Goal: Task Accomplishment & Management: Manage account settings

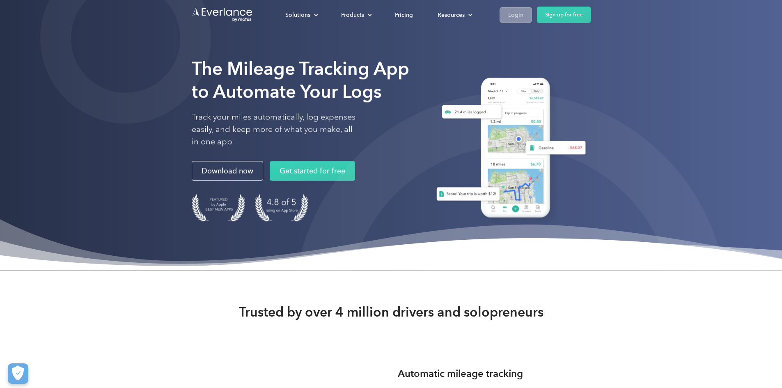
click at [523, 19] on div "Login" at bounding box center [515, 15] width 15 height 10
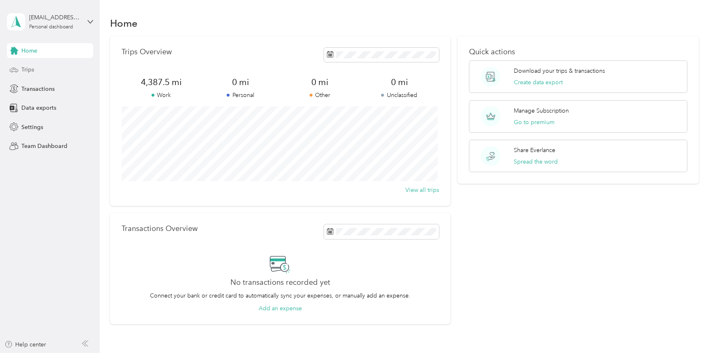
click at [43, 66] on div "Trips" at bounding box center [50, 69] width 86 height 15
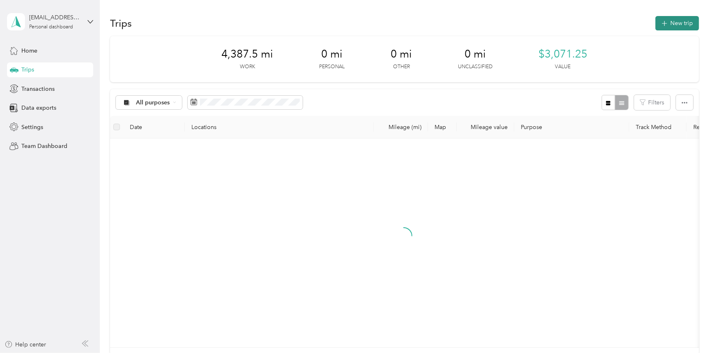
click at [672, 23] on button "New trip" at bounding box center [677, 23] width 44 height 14
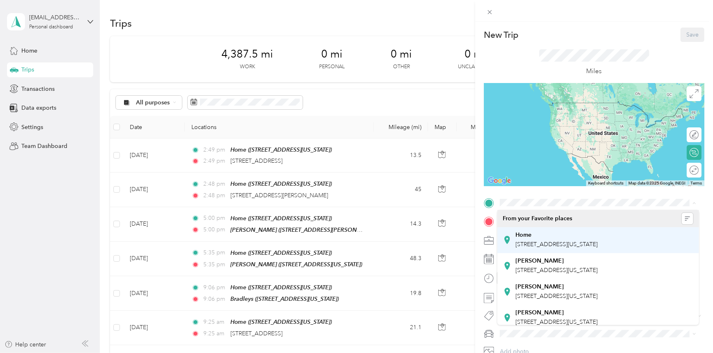
click at [532, 238] on div "Home" at bounding box center [556, 234] width 82 height 7
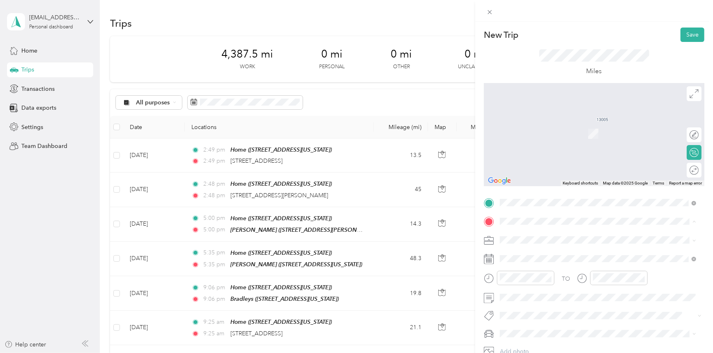
click at [525, 315] on span "4956 Trail Creek Drive, 76244, Fort Worth, Texas, United States" at bounding box center [556, 314] width 82 height 7
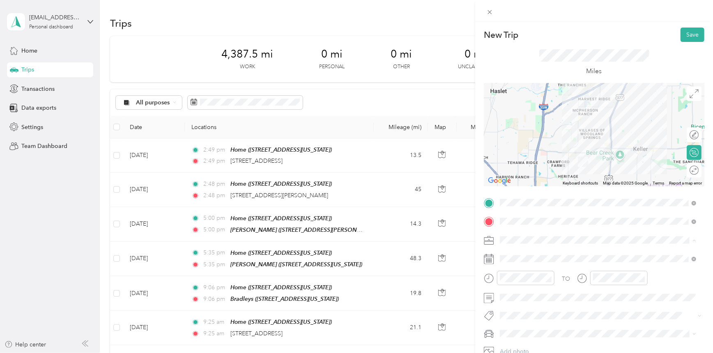
click at [517, 153] on span "RECHARGE" at bounding box center [518, 153] width 30 height 7
click at [688, 169] on div at bounding box center [689, 169] width 17 height 9
click at [684, 37] on button "Save" at bounding box center [692, 35] width 24 height 14
